Goal: Browse casually

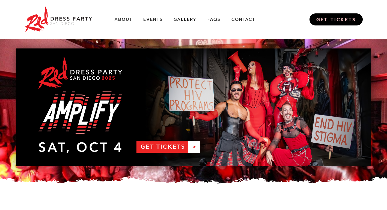
click at [351, 19] on link "GET TICKETS" at bounding box center [336, 19] width 53 height 12
click at [185, 19] on link "Gallery" at bounding box center [185, 20] width 23 height 6
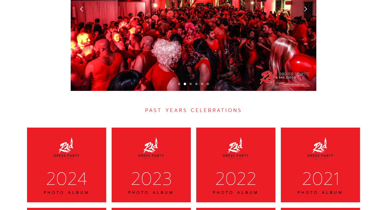
scroll to position [1641, 0]
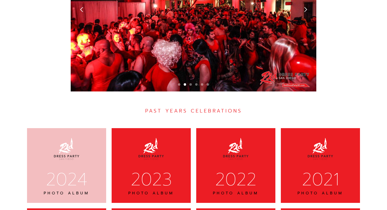
click at [52, 138] on div "2024 PHOTO ALBUM" at bounding box center [66, 165] width 79 height 75
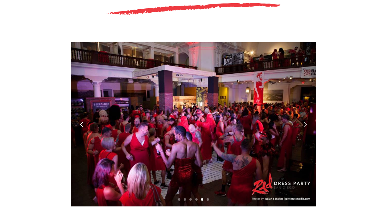
scroll to position [1525, 0]
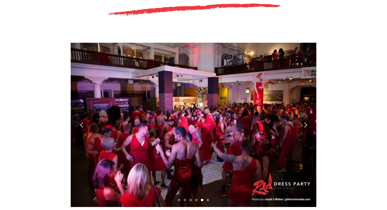
click at [307, 94] on div "next slide" at bounding box center [306, 125] width 22 height 164
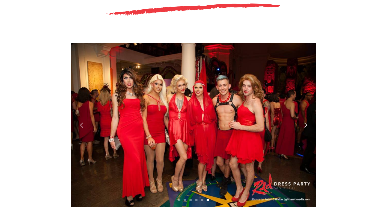
click at [307, 122] on div "next slide" at bounding box center [306, 125] width 6 height 6
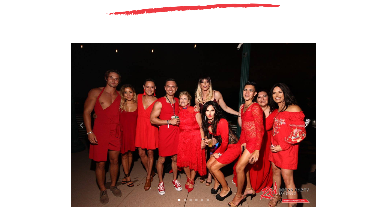
click at [304, 122] on div "next slide" at bounding box center [306, 125] width 6 height 6
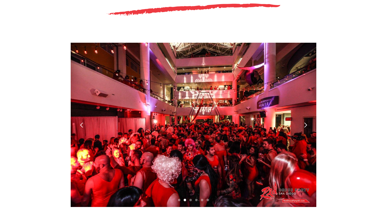
click at [304, 122] on div "next slide" at bounding box center [306, 125] width 6 height 6
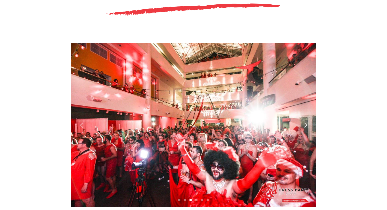
click at [304, 122] on div "next slide" at bounding box center [306, 125] width 6 height 6
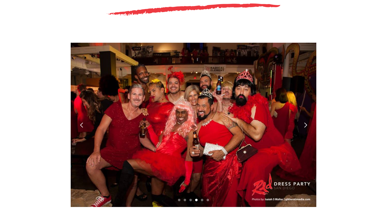
click at [304, 122] on div "next slide" at bounding box center [306, 125] width 6 height 6
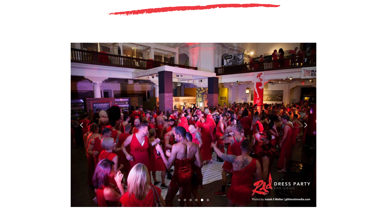
click at [304, 122] on div "next slide" at bounding box center [306, 125] width 6 height 6
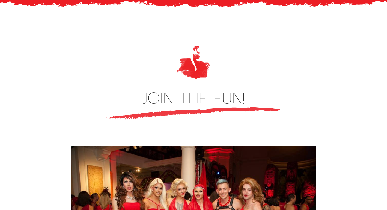
scroll to position [1419, 0]
